Goal: Information Seeking & Learning: Stay updated

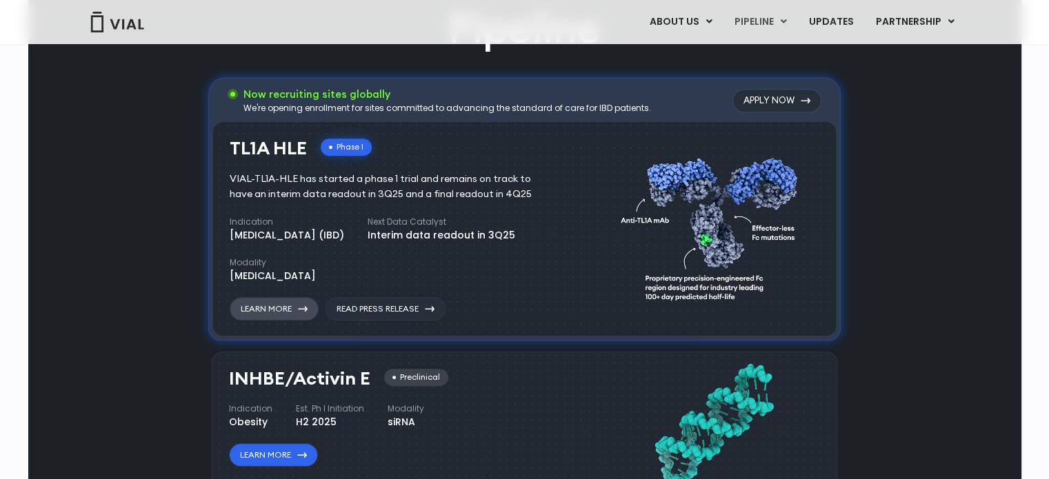
click at [266, 301] on link "Learn More" at bounding box center [274, 308] width 89 height 23
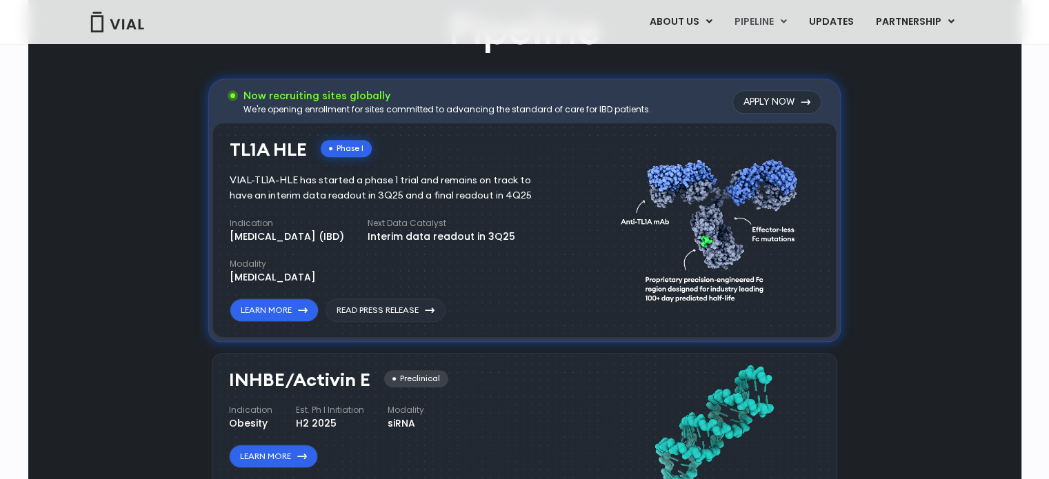
drag, startPoint x: 359, startPoint y: 194, endPoint x: 494, endPoint y: 195, distance: 135.2
click at [494, 195] on div "VIAL-TL1A-HLE has started a phase 1 trial and remains on track to have an inter…" at bounding box center [391, 188] width 322 height 30
click at [489, 256] on div "Indication Inflammatory bowel disease (IBD) Next Data Catalyst Interim data rea…" at bounding box center [397, 251] width 334 height 68
click at [844, 17] on link "UPDATES" at bounding box center [830, 21] width 66 height 23
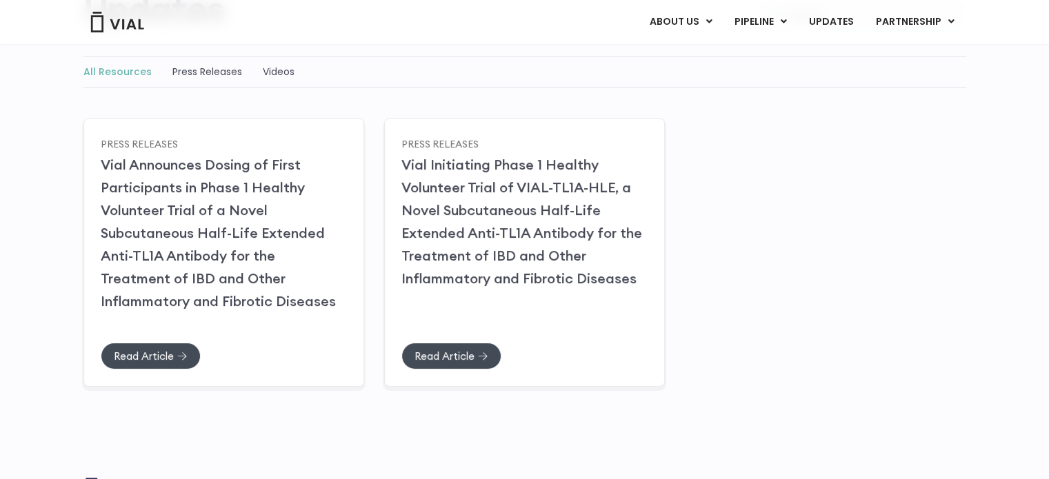
scroll to position [207, 0]
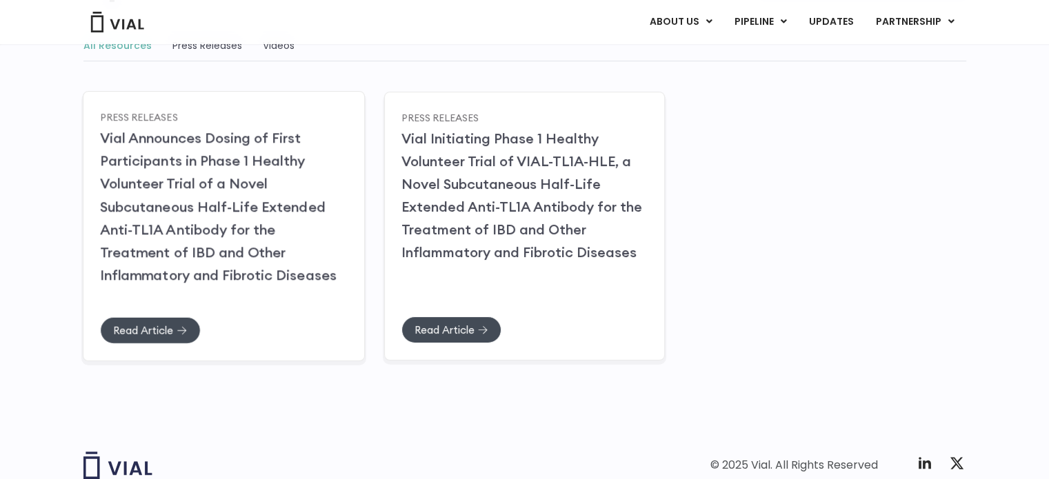
click at [270, 193] on h2 "Vial Announces Dosing of First Participants in Phase 1 Healthy Volunteer Trial …" at bounding box center [223, 206] width 247 height 160
click at [259, 215] on h2 "Vial Announces Dosing of First Participants in Phase 1 Healthy Volunteer Trial …" at bounding box center [223, 206] width 247 height 160
click at [168, 328] on span "Read Article" at bounding box center [143, 330] width 60 height 10
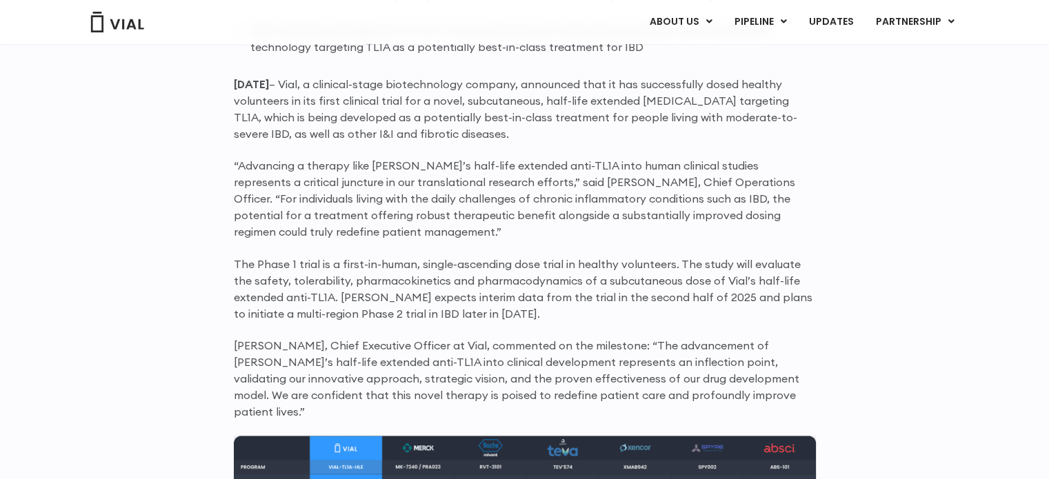
scroll to position [1035, 0]
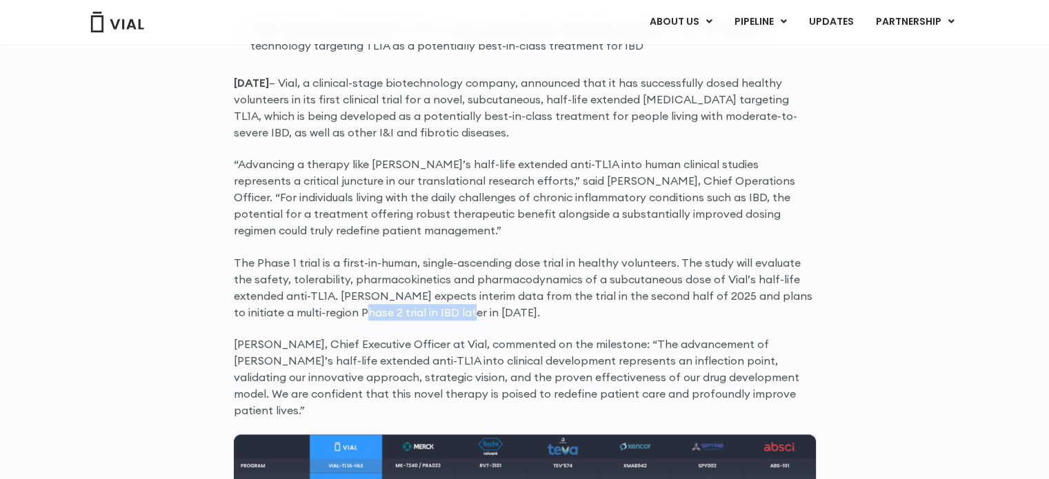
drag, startPoint x: 349, startPoint y: 311, endPoint x: 457, endPoint y: 311, distance: 108.3
click at [457, 311] on p "The Phase 1 trial is a first-in-human, single-ascending dose trial in healthy v…" at bounding box center [525, 287] width 582 height 66
click at [543, 319] on p "The Phase 1 trial is a first-in-human, single-ascending dose trial in healthy v…" at bounding box center [525, 287] width 582 height 66
drag, startPoint x: 361, startPoint y: 314, endPoint x: 451, endPoint y: 308, distance: 89.8
click at [451, 308] on p "The Phase 1 trial is a first-in-human, single-ascending dose trial in healthy v…" at bounding box center [525, 287] width 582 height 66
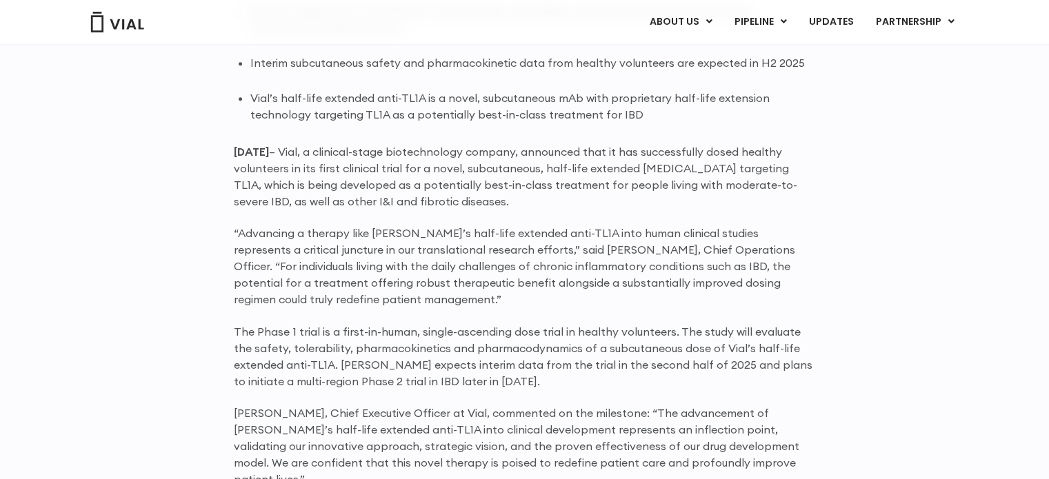
scroll to position [1103, 0]
